Goal: Task Accomplishment & Management: Manage account settings

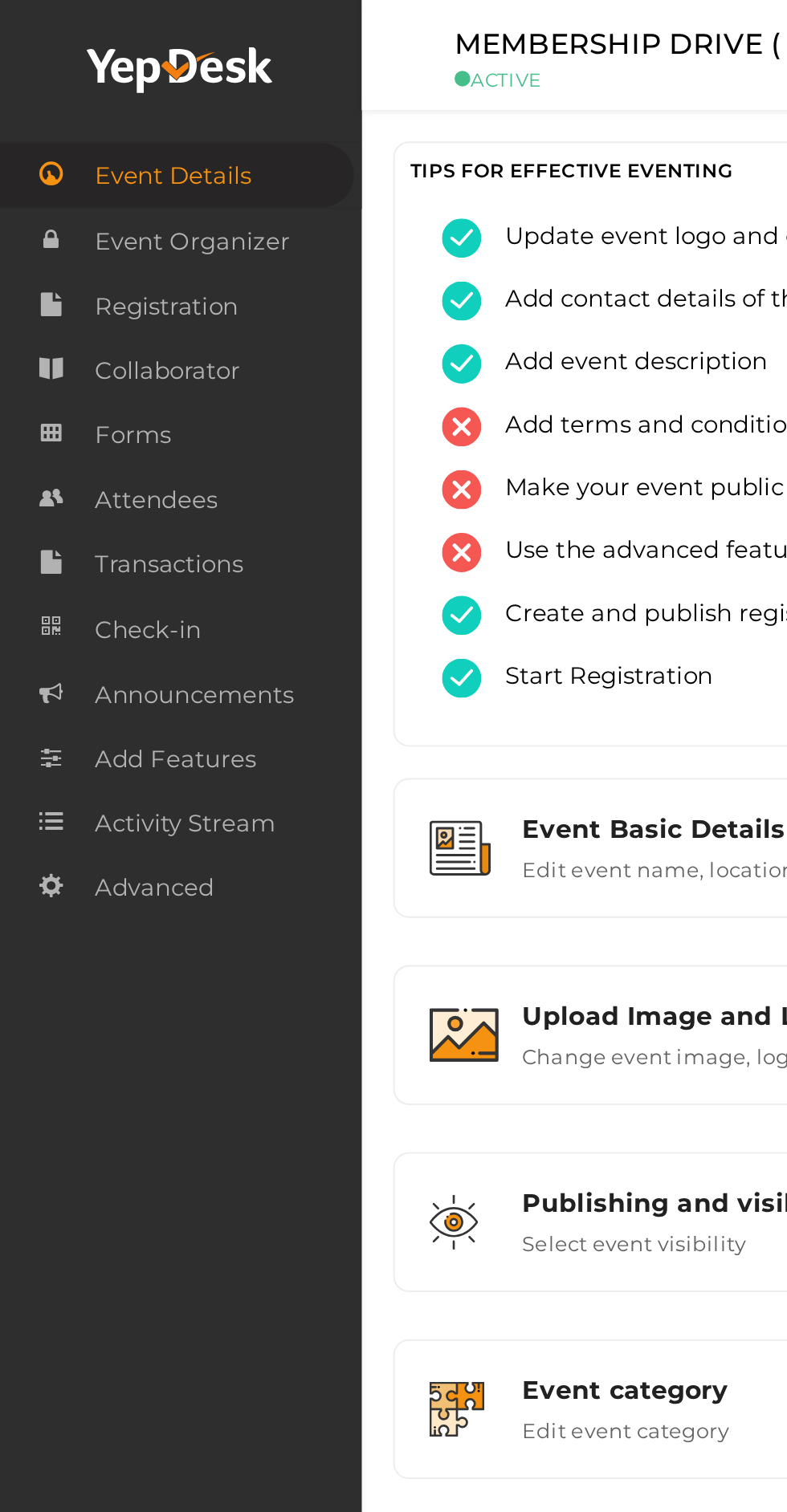
click at [47, 255] on link "Attendees" at bounding box center [92, 255] width 184 height 33
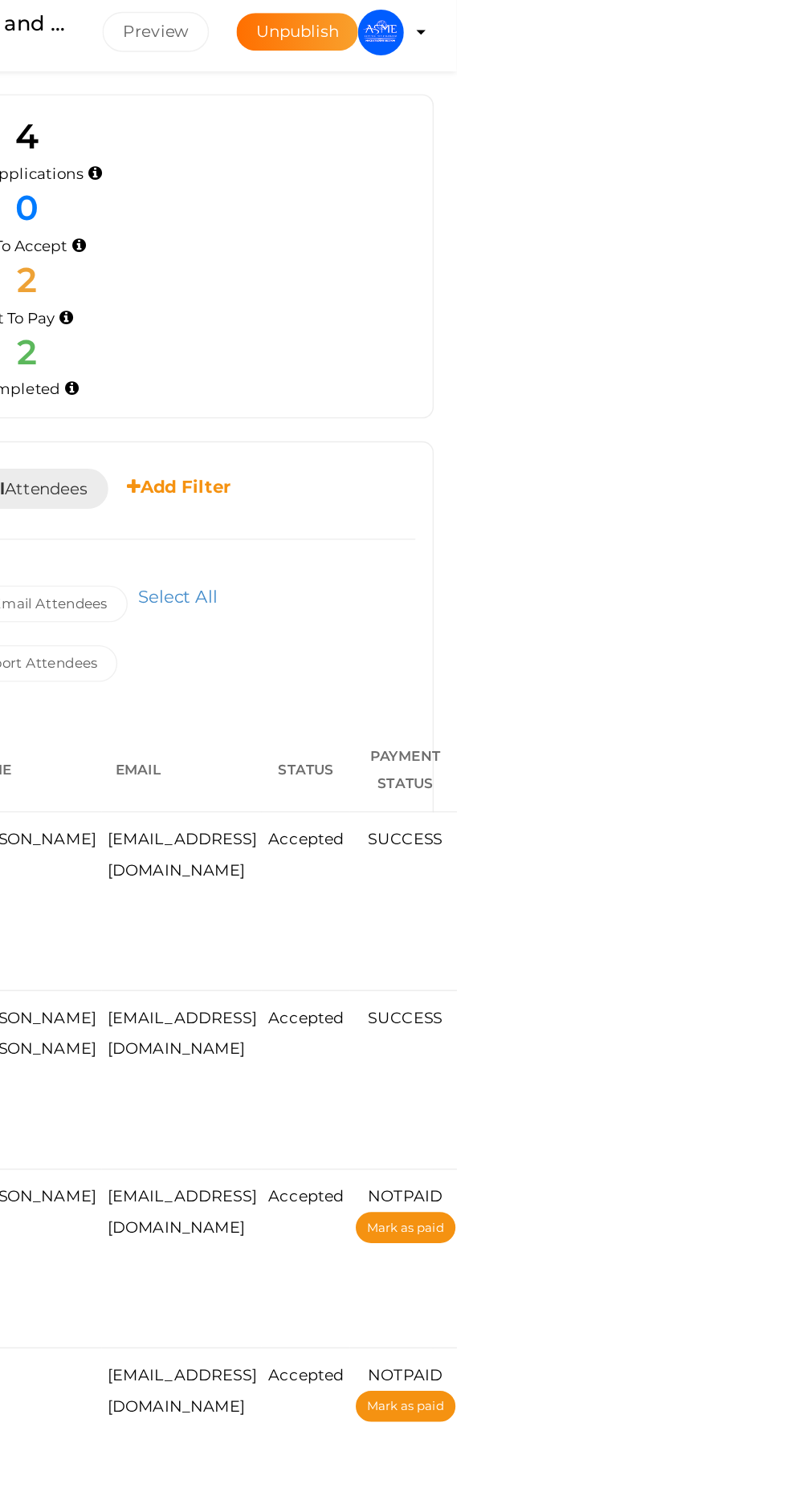
click at [750, 26] on img at bounding box center [733, 28] width 32 height 32
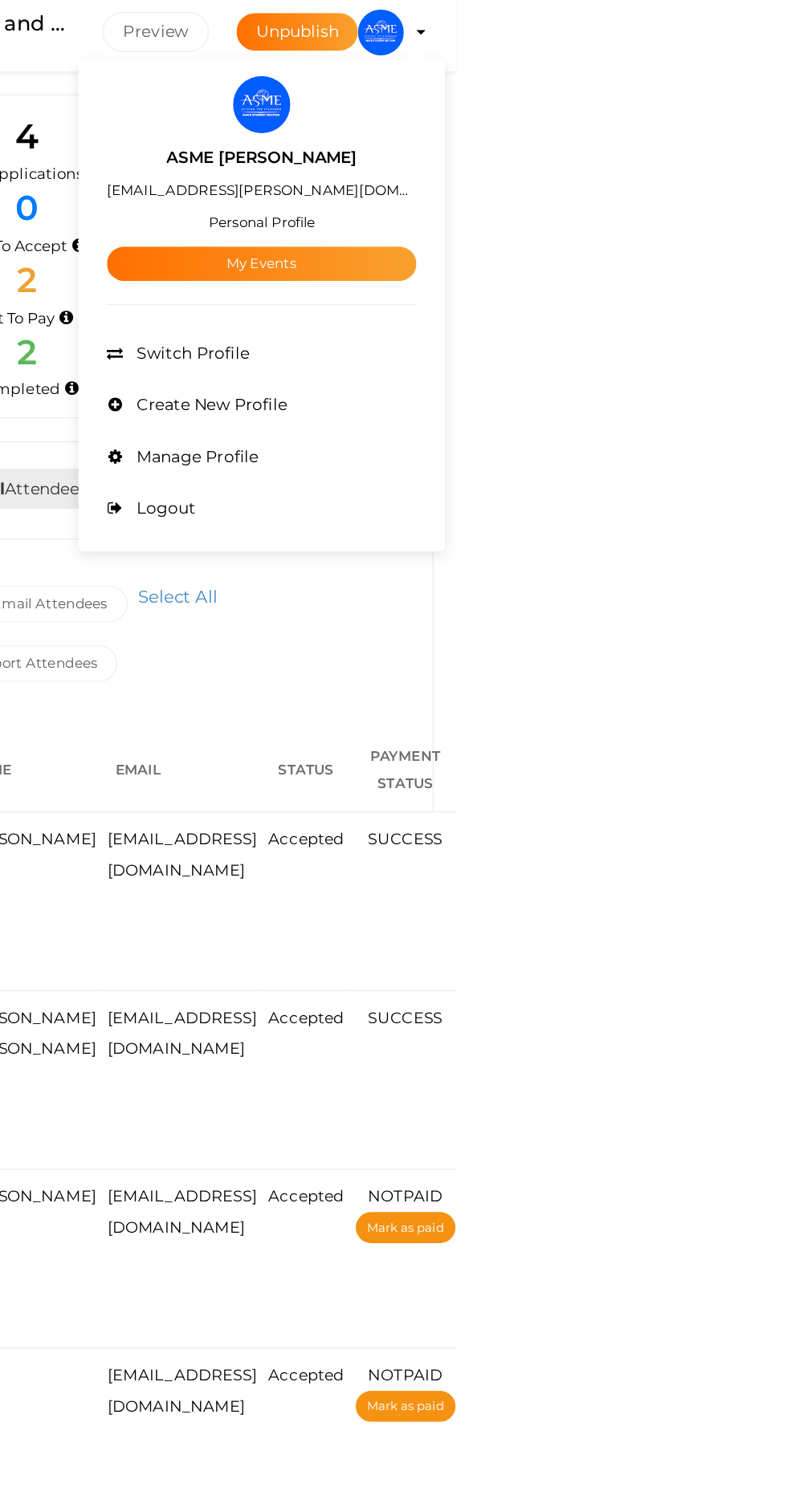
click at [759, 187] on link "My Events" at bounding box center [650, 191] width 216 height 24
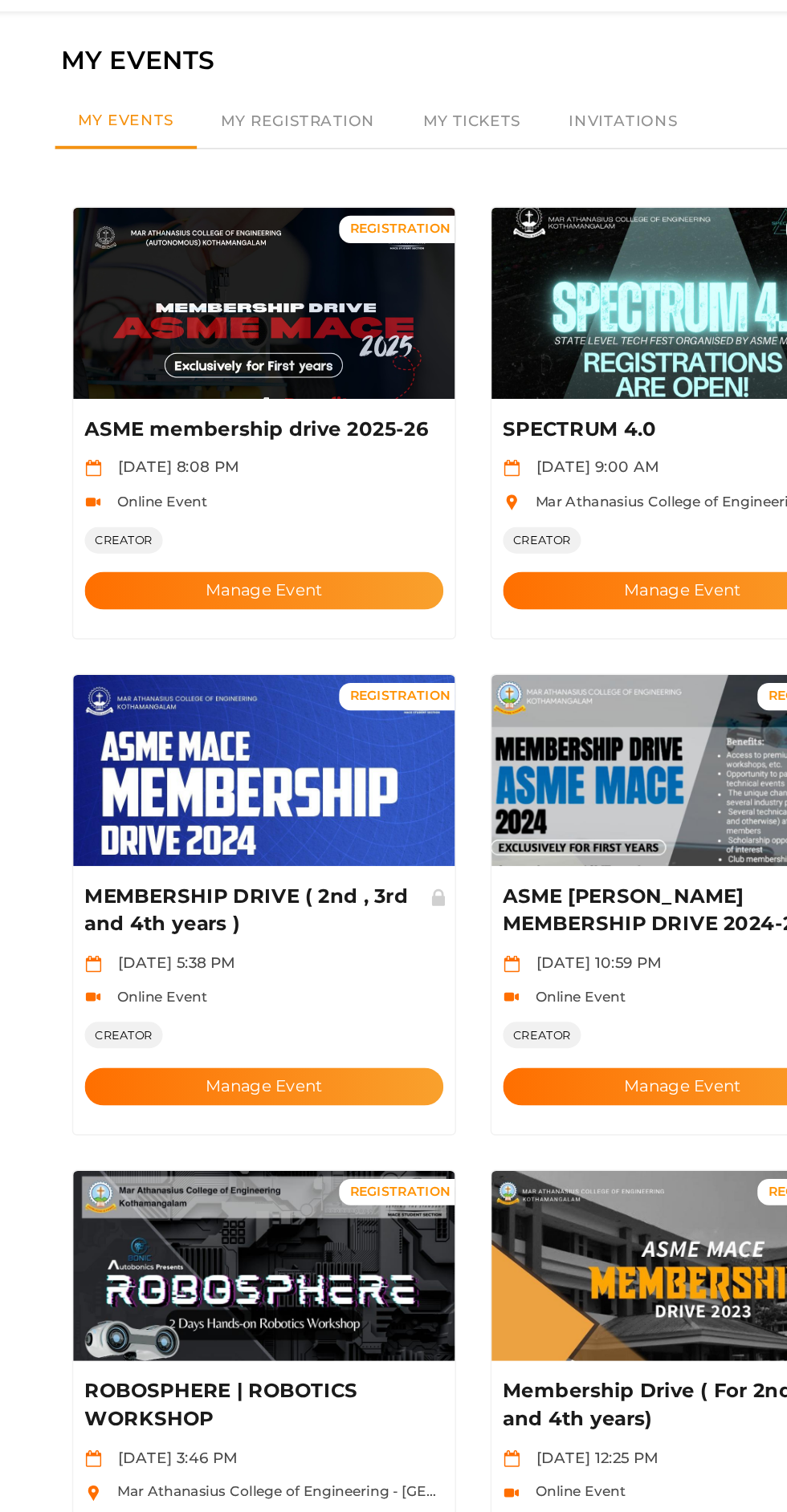
click at [196, 452] on button "Manage Event" at bounding box center [247, 464] width 251 height 26
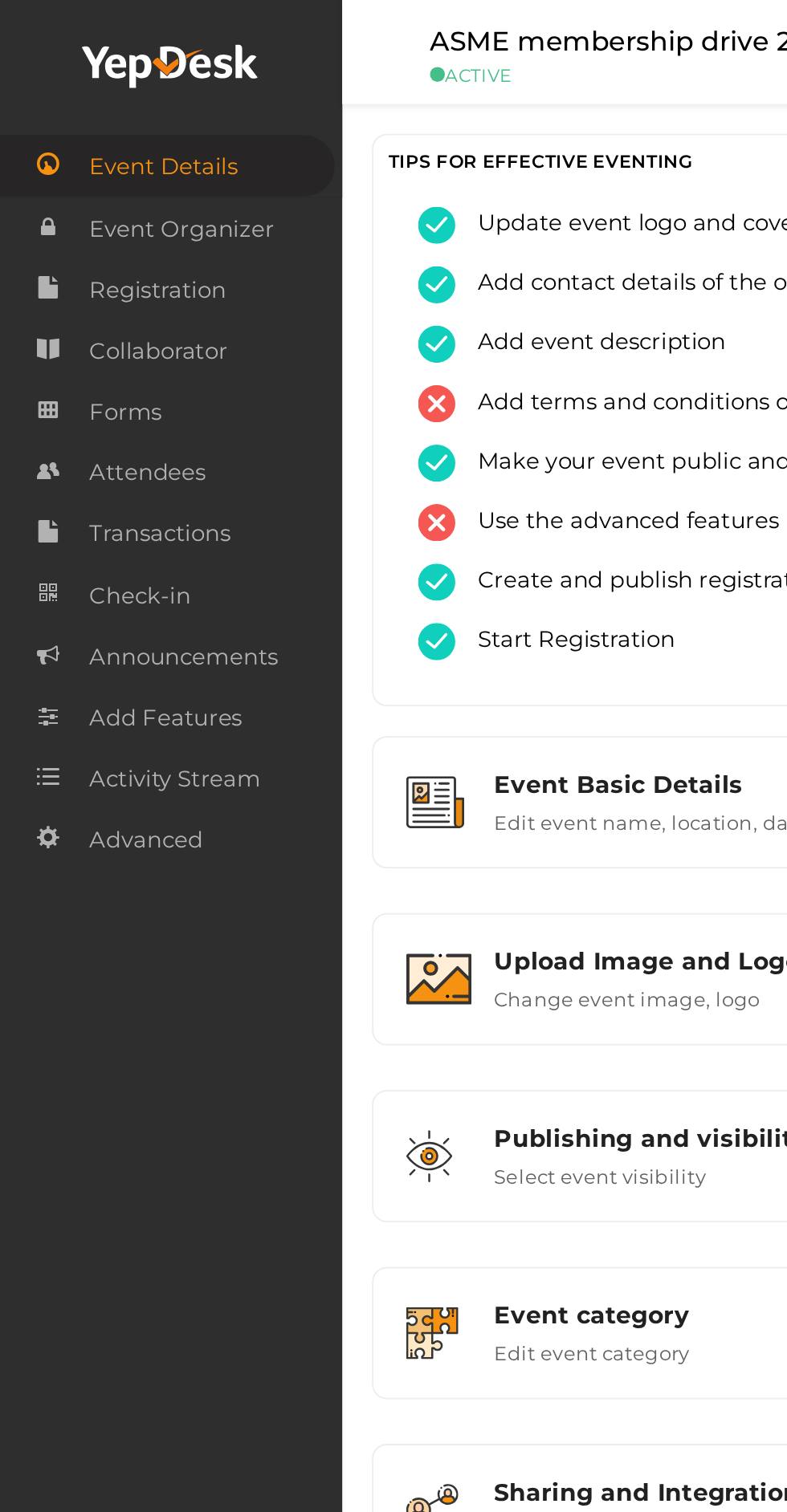
click at [28, 255] on icon at bounding box center [26, 254] width 12 height 32
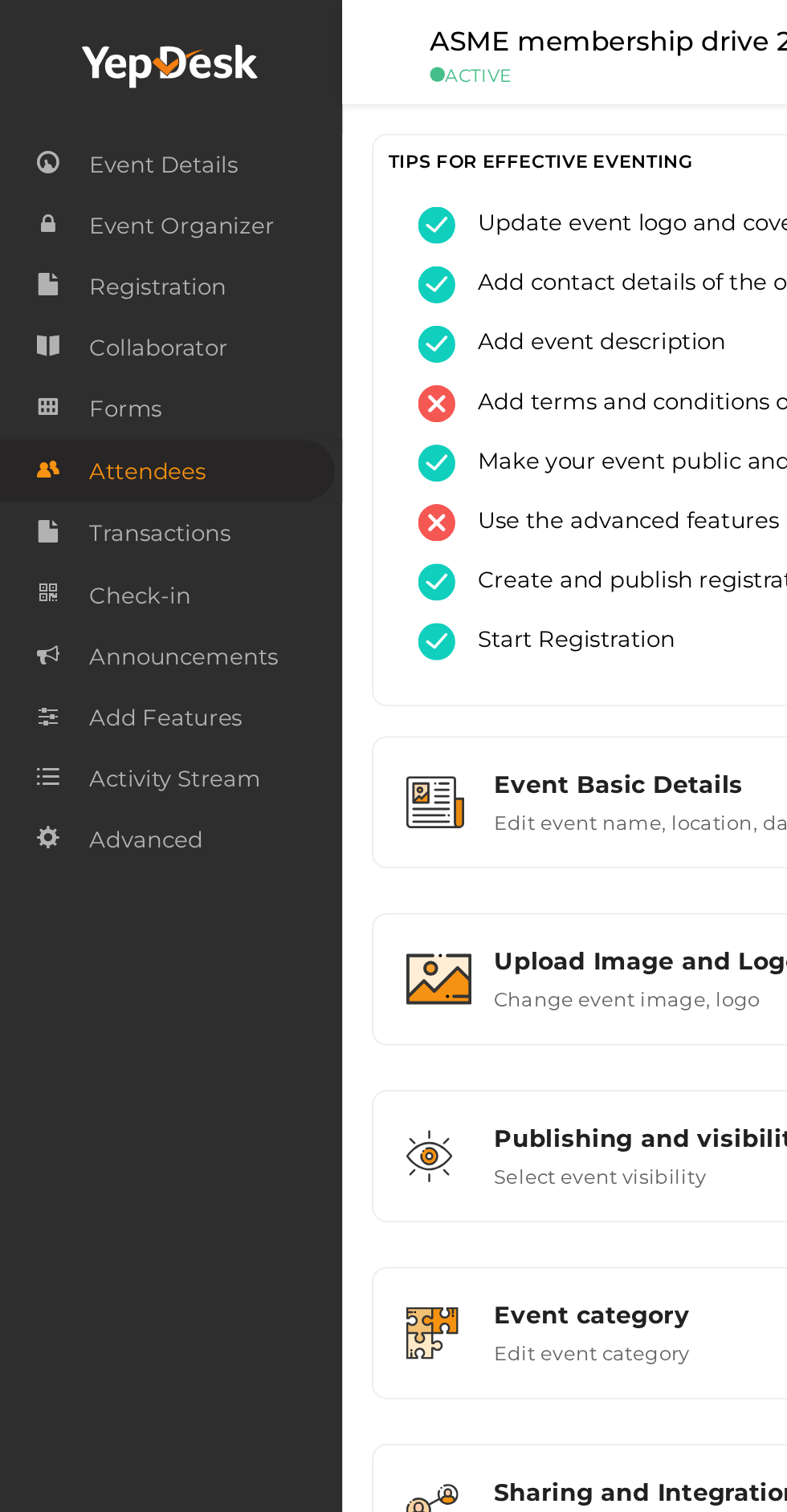
click at [2, 734] on div "Event Details Event Organizer RSVP Ticketing Registration Event Agenda Timeslot…" at bounding box center [92, 756] width 184 height 1512
click at [37, 261] on link "Attendees" at bounding box center [90, 254] width 181 height 33
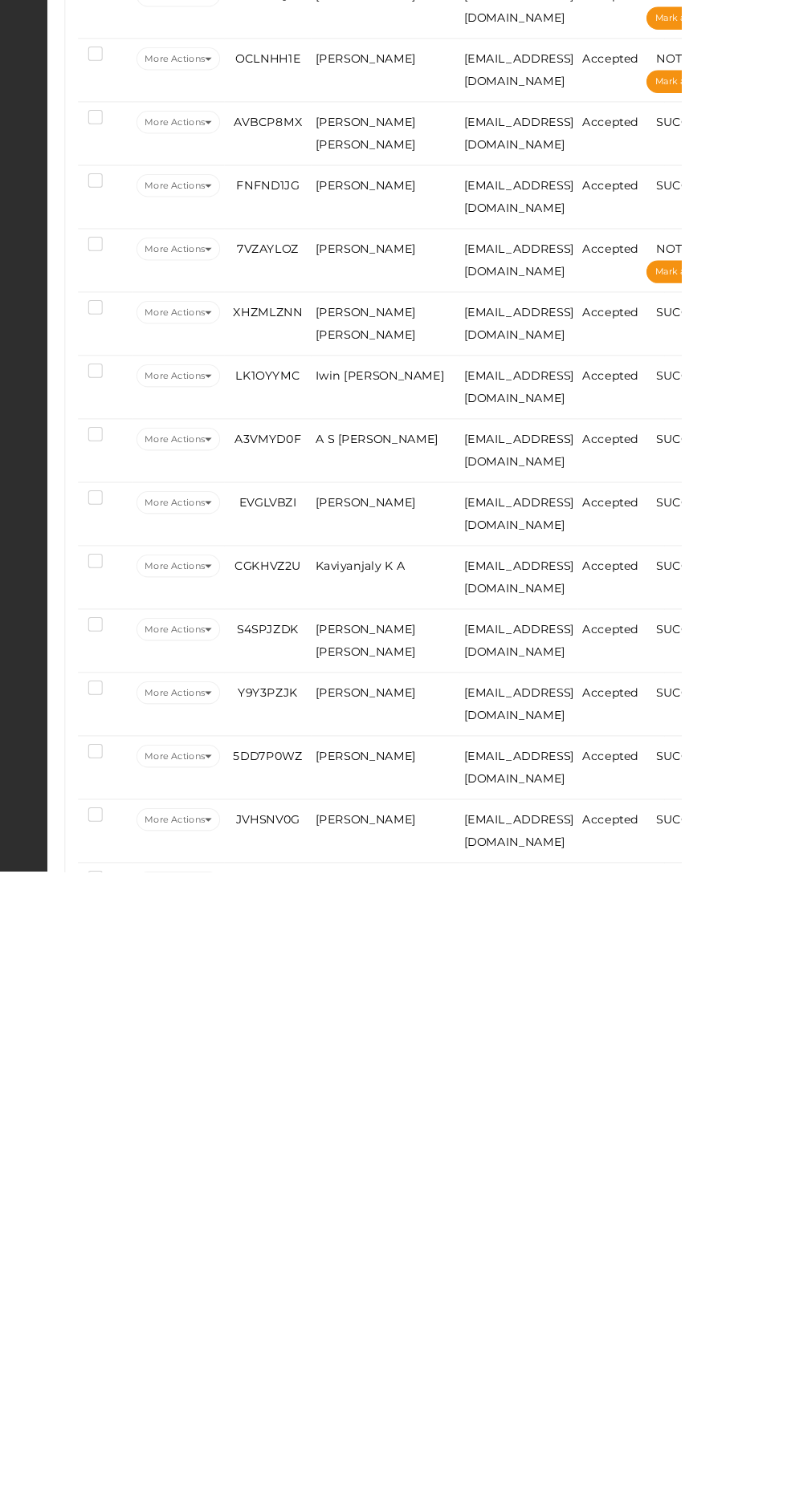
scroll to position [1586, 0]
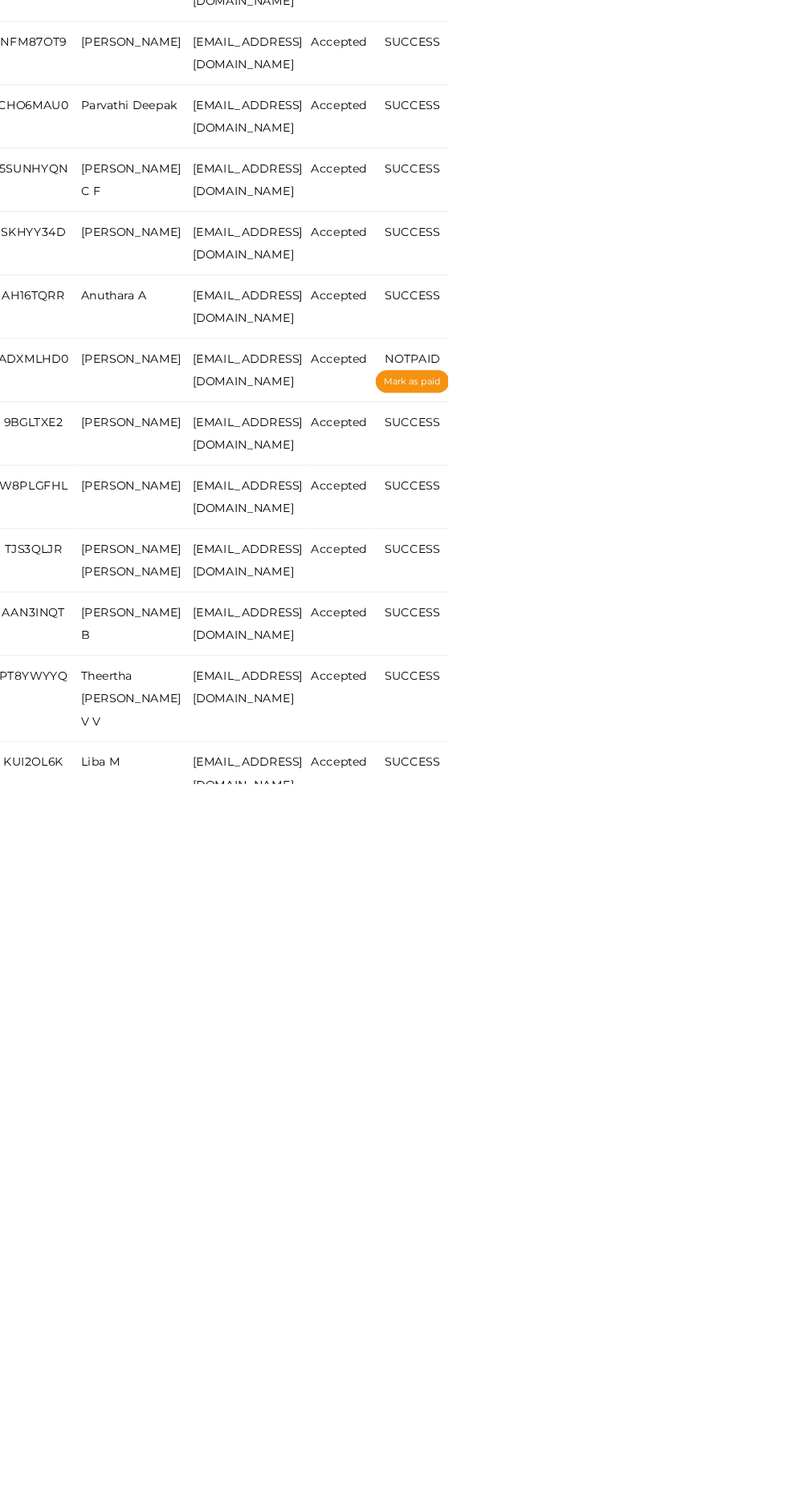
scroll to position [568, 0]
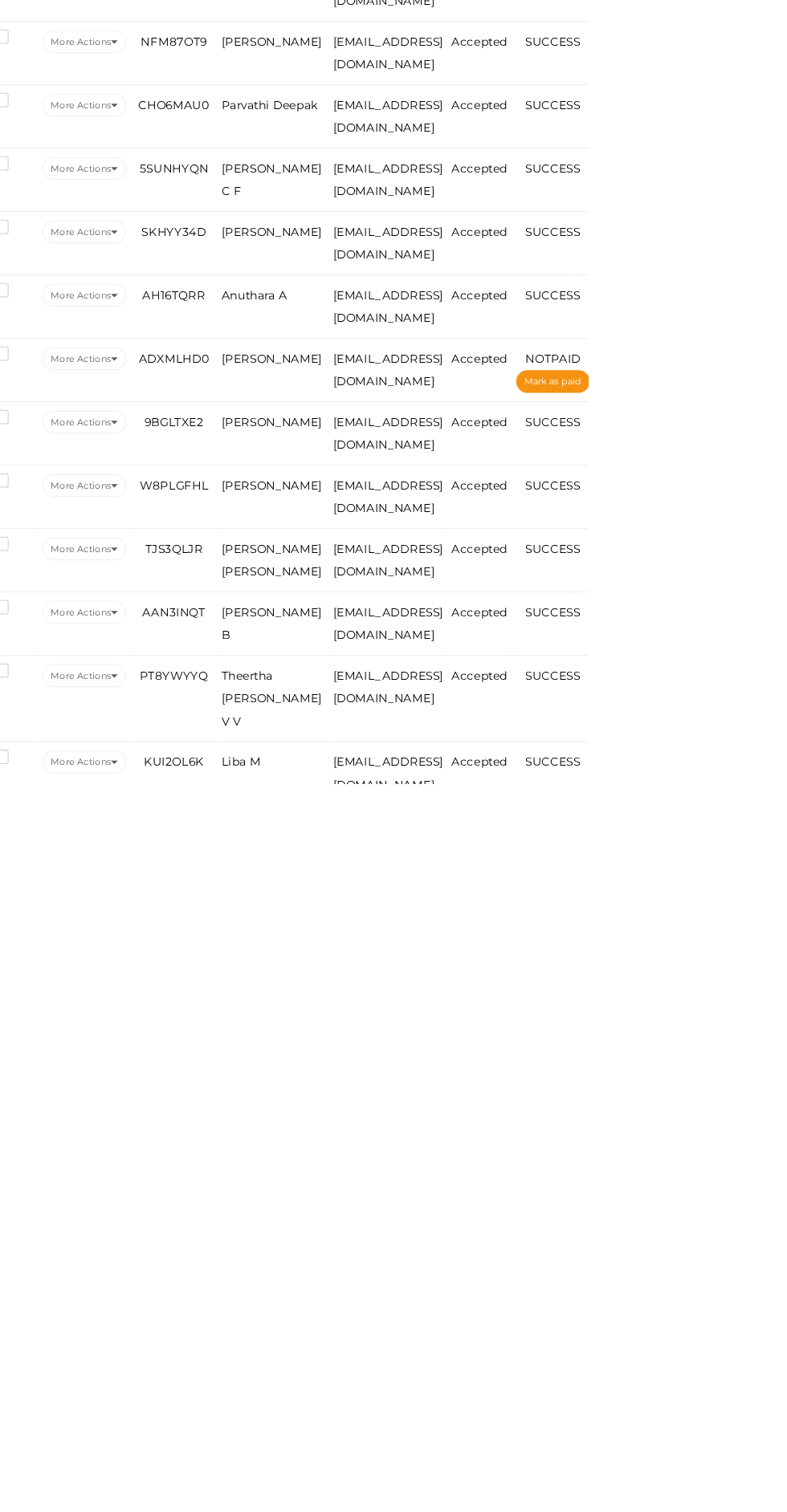
click at [233, 923] on label at bounding box center [233, 925] width 20 height 16
click at [207, 921] on input "checkbox" at bounding box center [207, 921] width 0 height 0
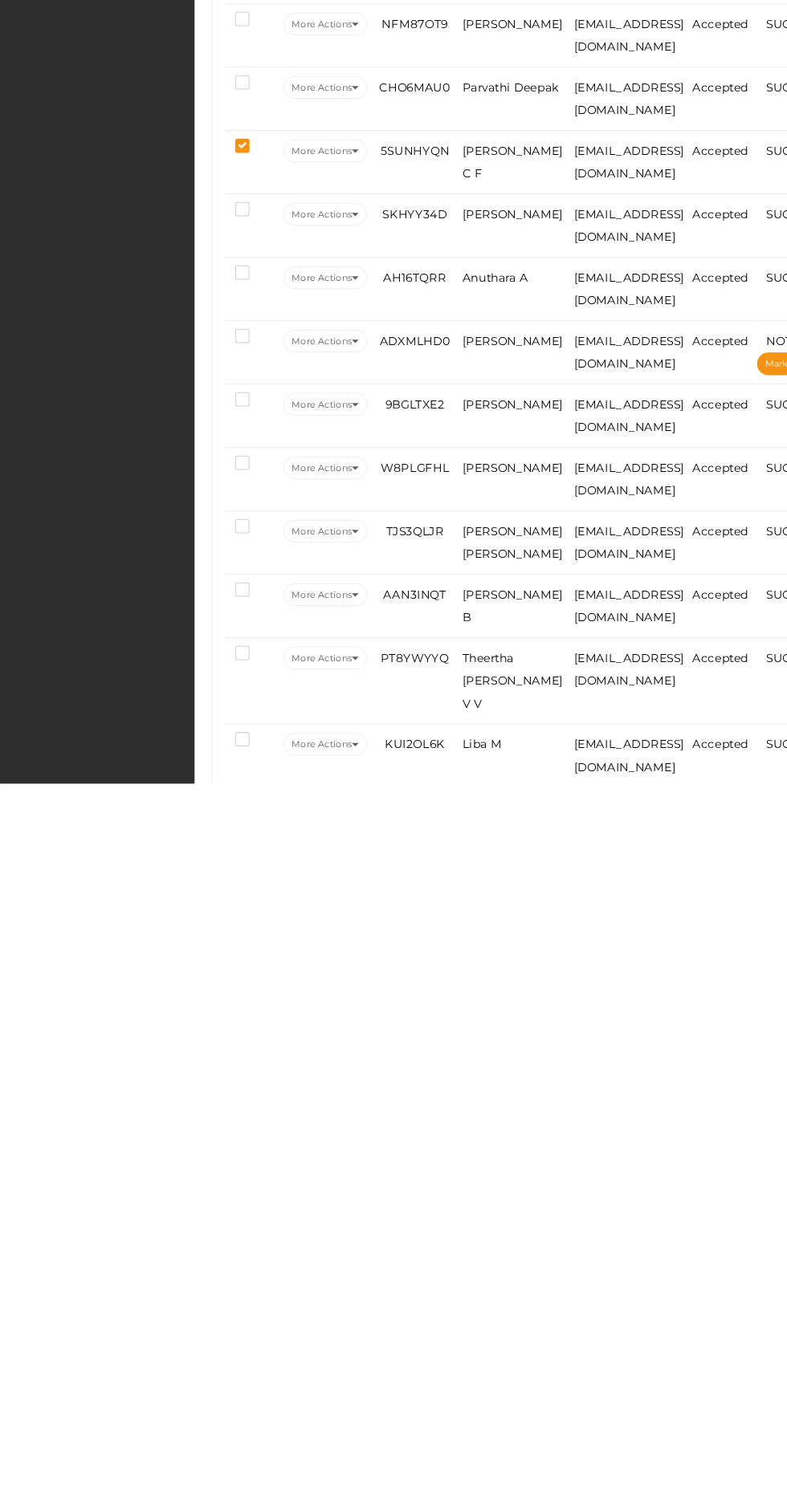
scroll to position [14, 0]
